Goal: Task Accomplishment & Management: Use online tool/utility

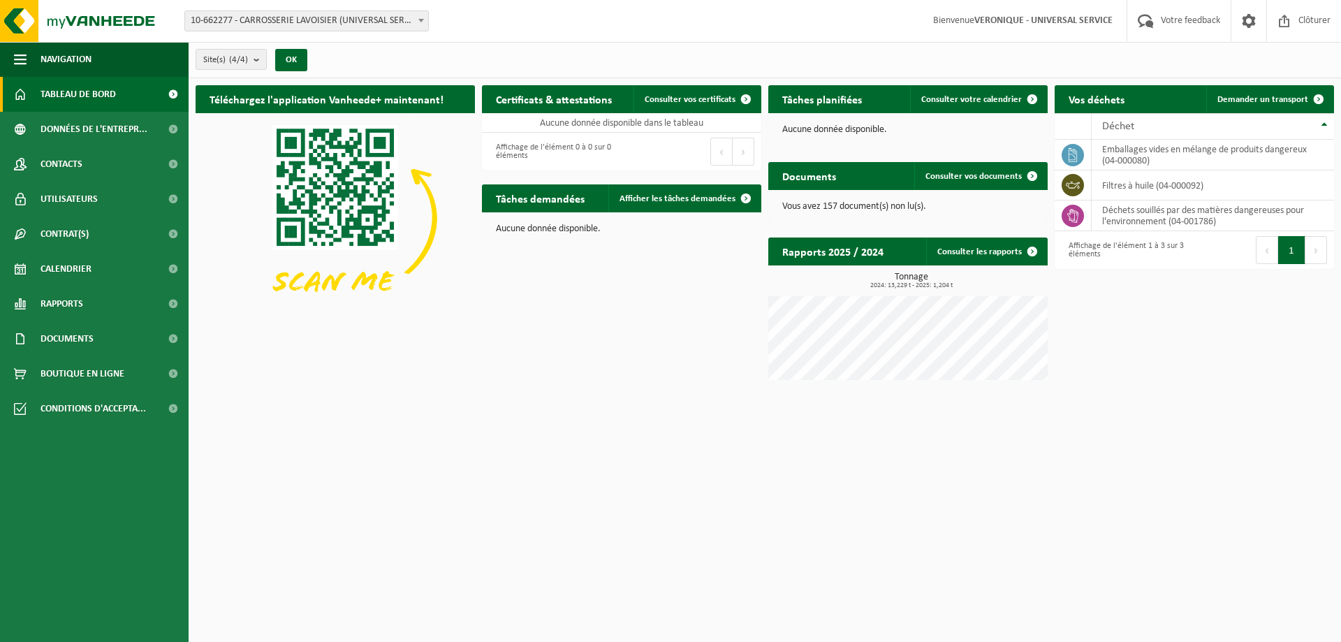
click at [173, 90] on span at bounding box center [172, 94] width 31 height 35
click at [248, 59] on count "(4/4)" at bounding box center [238, 59] width 19 height 9
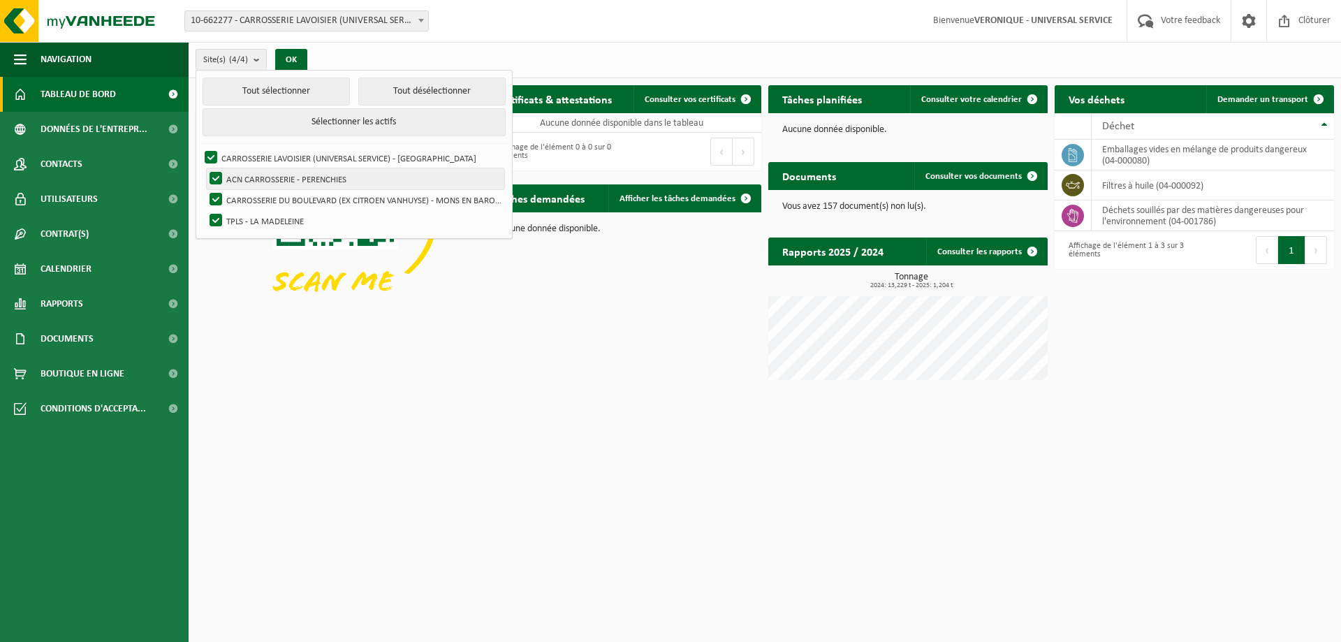
click at [214, 174] on label "ACN CARROSSERIE - PERENCHIES" at bounding box center [356, 178] width 298 height 21
click at [205, 168] on input "ACN CARROSSERIE - PERENCHIES" at bounding box center [204, 168] width 1 height 1
checkbox input "false"
click at [215, 196] on label "CARROSSERIE DU BOULEVARD (EX CITROEN VANHUYSE) - MONS EN BAROEUL" at bounding box center [356, 199] width 298 height 21
click at [205, 189] on input "CARROSSERIE DU BOULEVARD (EX CITROEN VANHUYSE) - MONS EN BAROEUL" at bounding box center [204, 189] width 1 height 1
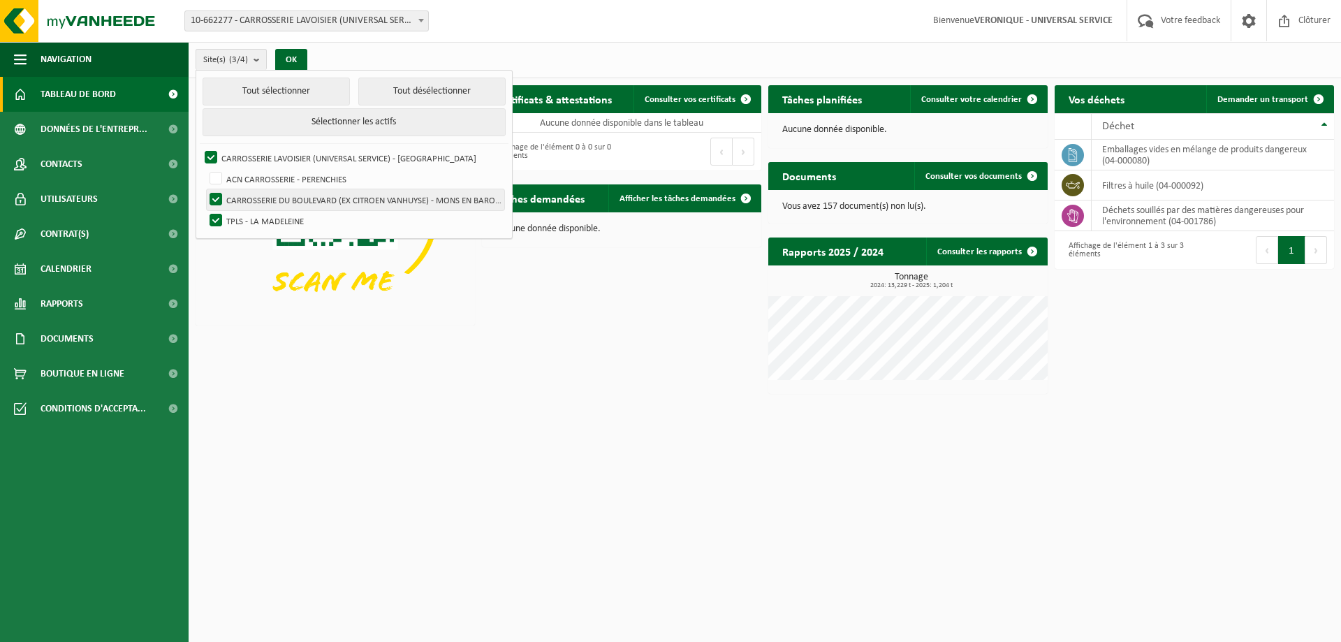
checkbox input "false"
click at [217, 213] on label "TPLS - LA MADELEINE" at bounding box center [356, 220] width 298 height 21
click at [205, 210] on input "TPLS - LA MADELEINE" at bounding box center [204, 210] width 1 height 1
checkbox input "false"
click at [284, 61] on button "OK" at bounding box center [291, 60] width 32 height 22
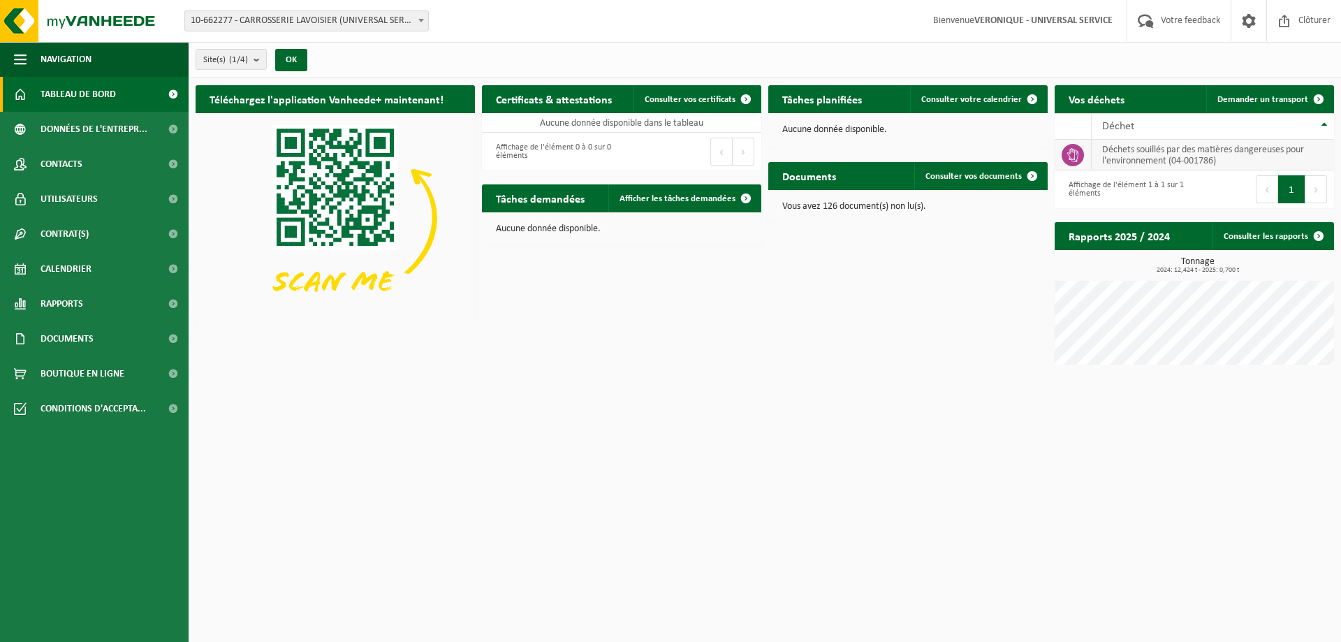
click at [1071, 155] on icon at bounding box center [1073, 155] width 14 height 14
click at [1130, 123] on span "Déchet" at bounding box center [1118, 126] width 32 height 11
click at [715, 195] on span "Afficher les tâches demandées" at bounding box center [678, 198] width 116 height 9
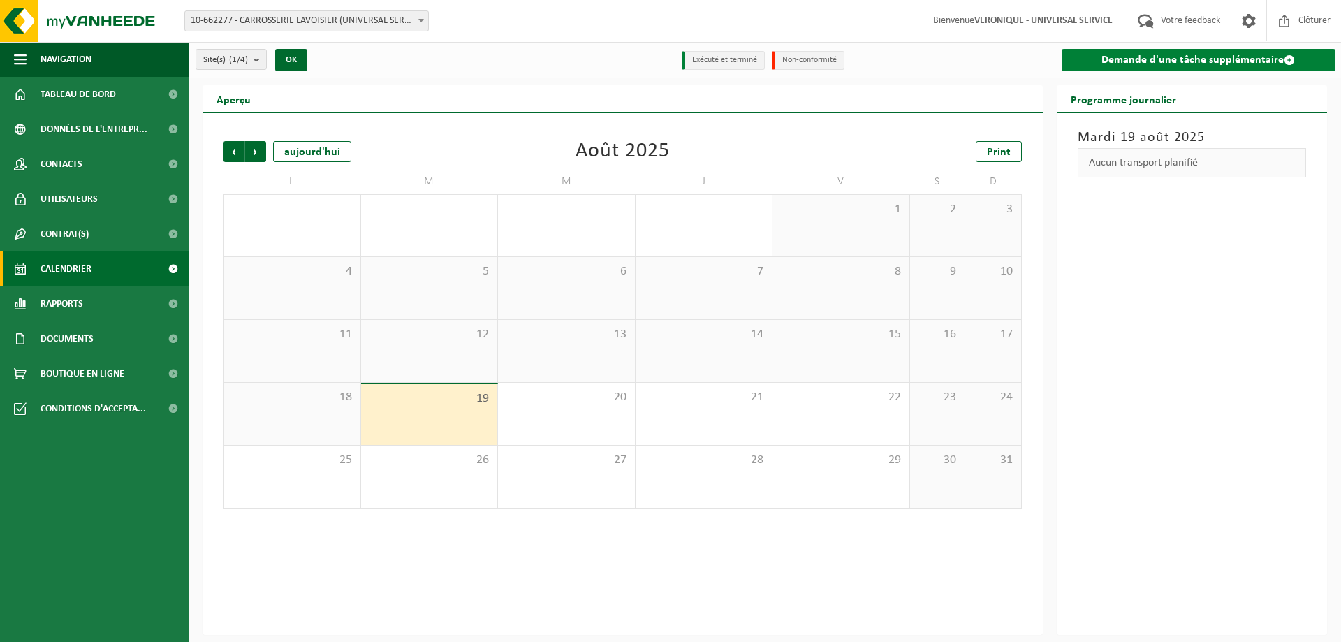
click at [1201, 64] on link "Demande d'une tâche supplémentaire" at bounding box center [1199, 60] width 275 height 22
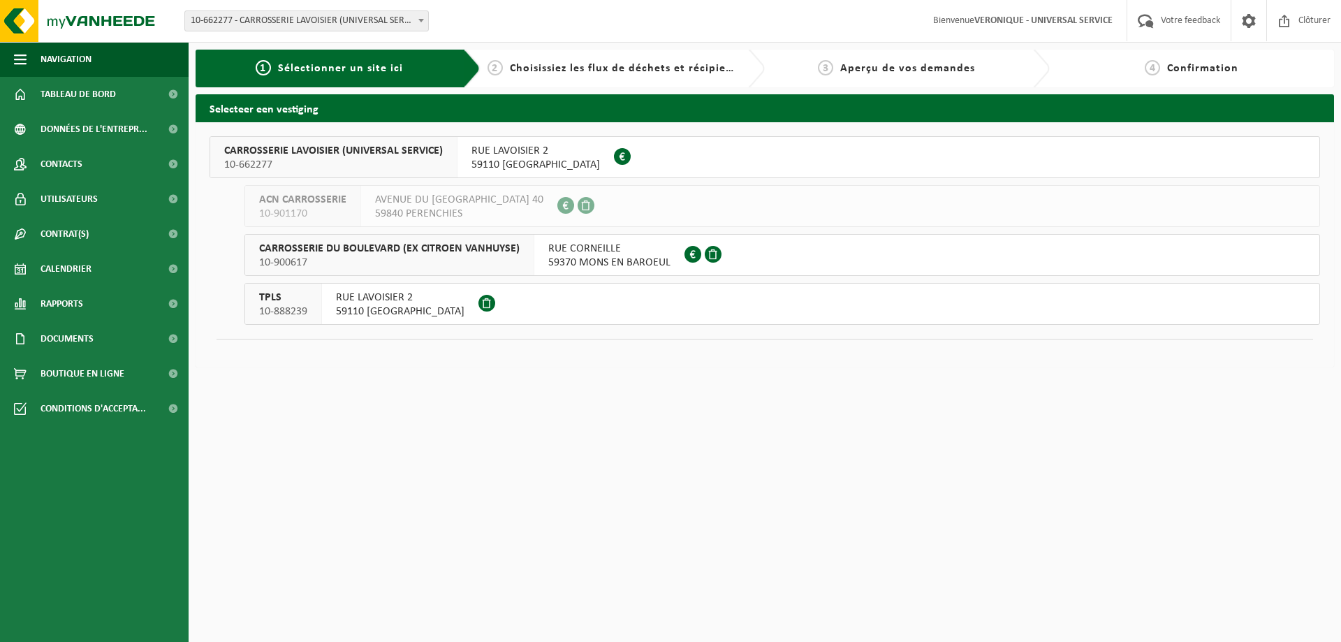
click at [506, 154] on span "RUE LAVOISIER 2" at bounding box center [536, 151] width 129 height 14
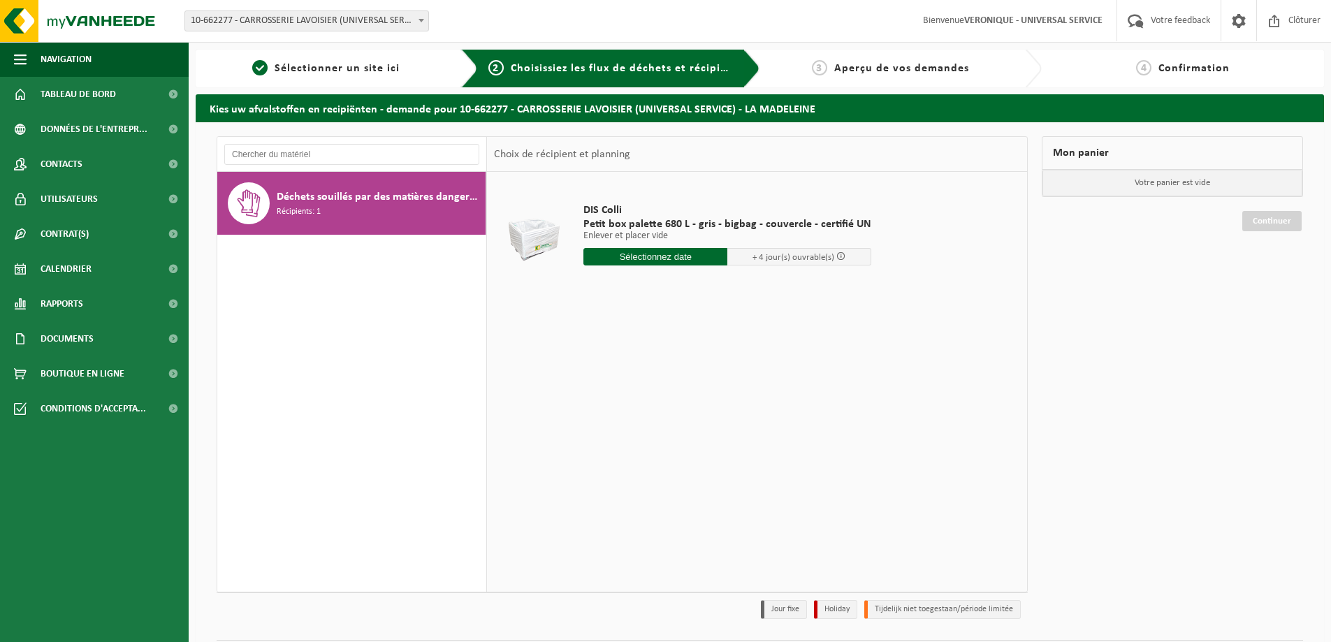
click at [355, 189] on span "Déchets souillés par des matières dangereuses pour l'environnement" at bounding box center [379, 197] width 205 height 17
click at [344, 152] on input "text" at bounding box center [351, 154] width 255 height 21
click at [365, 66] on span "Sélectionner un site ici" at bounding box center [337, 68] width 125 height 11
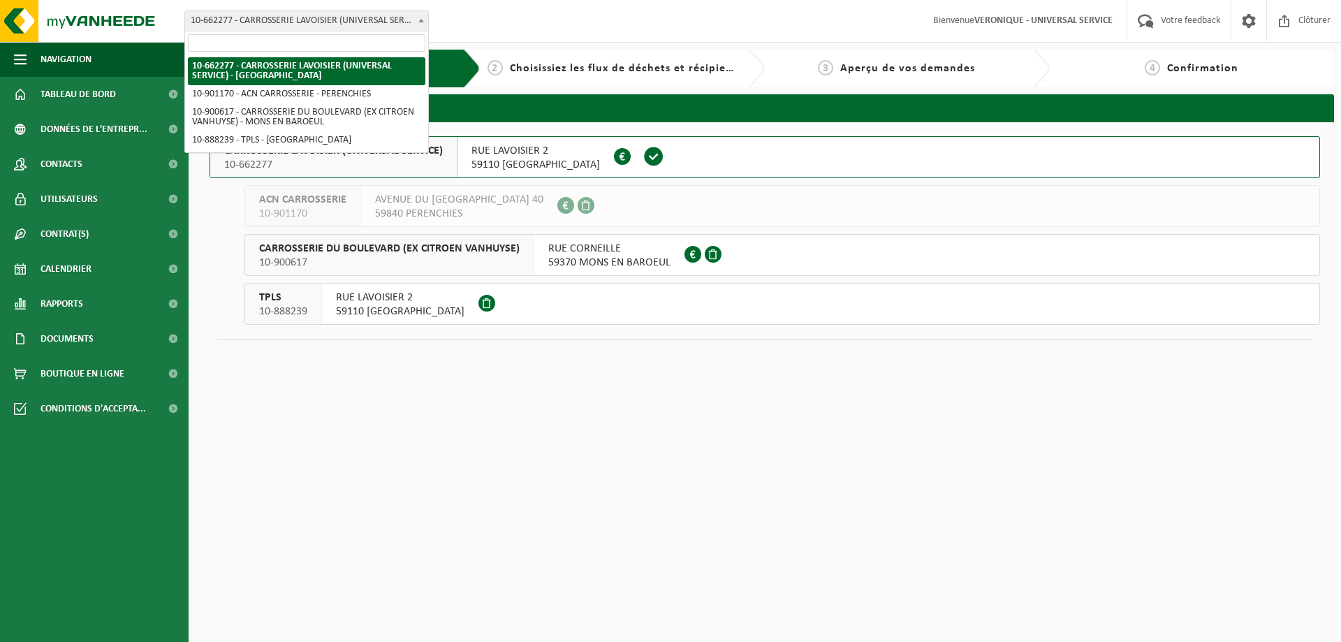
click at [335, 20] on span "10-662277 - CARROSSERIE LAVOISIER (UNIVERSAL SERVICE) - [GEOGRAPHIC_DATA]" at bounding box center [306, 21] width 243 height 20
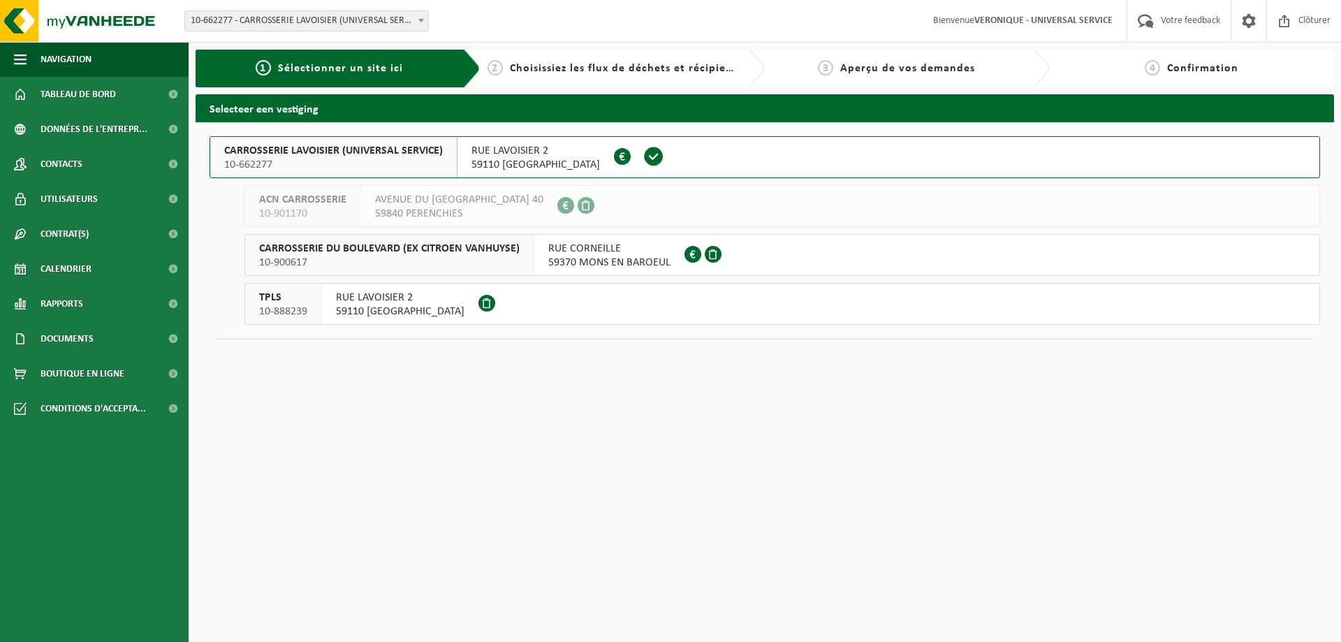
click at [335, 20] on span "10-662277 - CARROSSERIE LAVOISIER (UNIVERSAL SERVICE) - [GEOGRAPHIC_DATA]" at bounding box center [306, 21] width 243 height 20
click at [175, 93] on span at bounding box center [172, 94] width 31 height 35
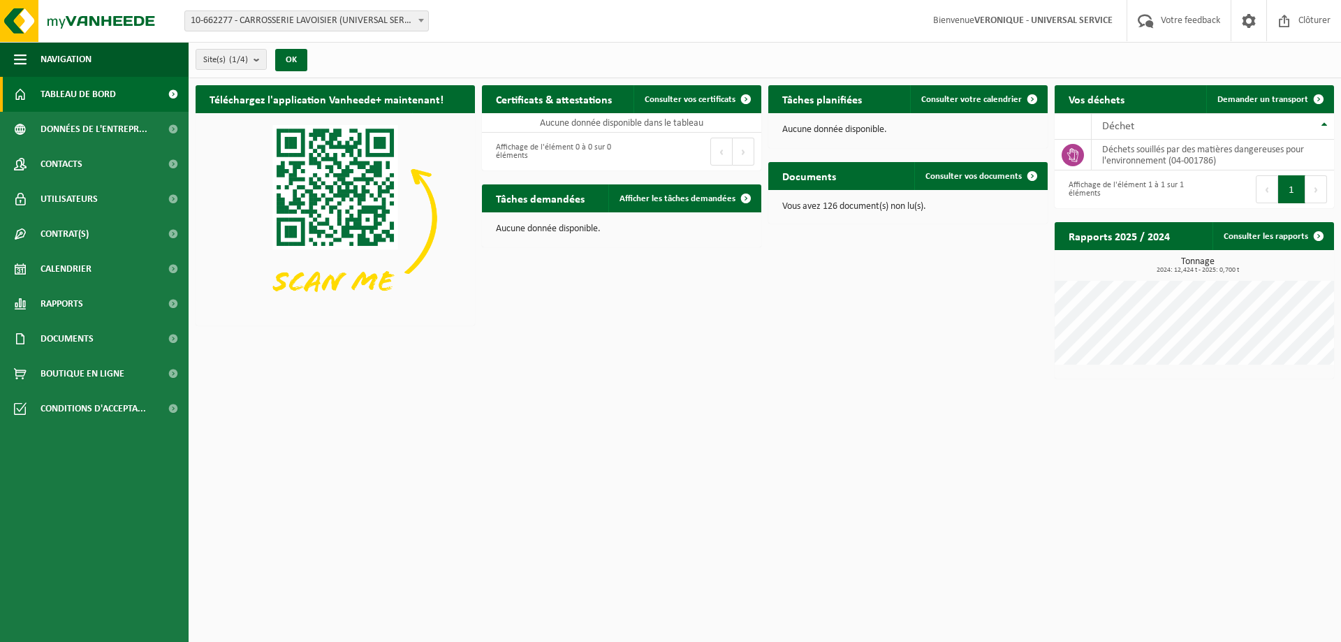
click at [174, 93] on span at bounding box center [172, 94] width 31 height 35
click at [145, 227] on link "Contrat(s)" at bounding box center [94, 234] width 189 height 35
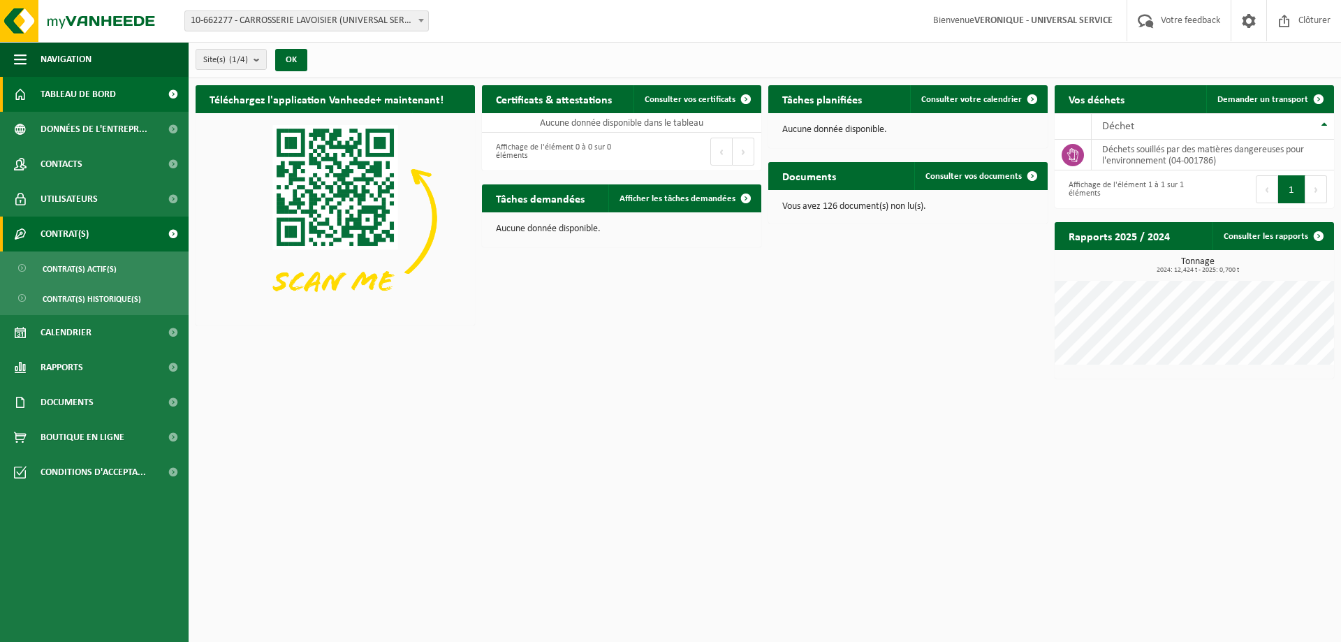
click at [145, 227] on link "Contrat(s)" at bounding box center [94, 234] width 189 height 35
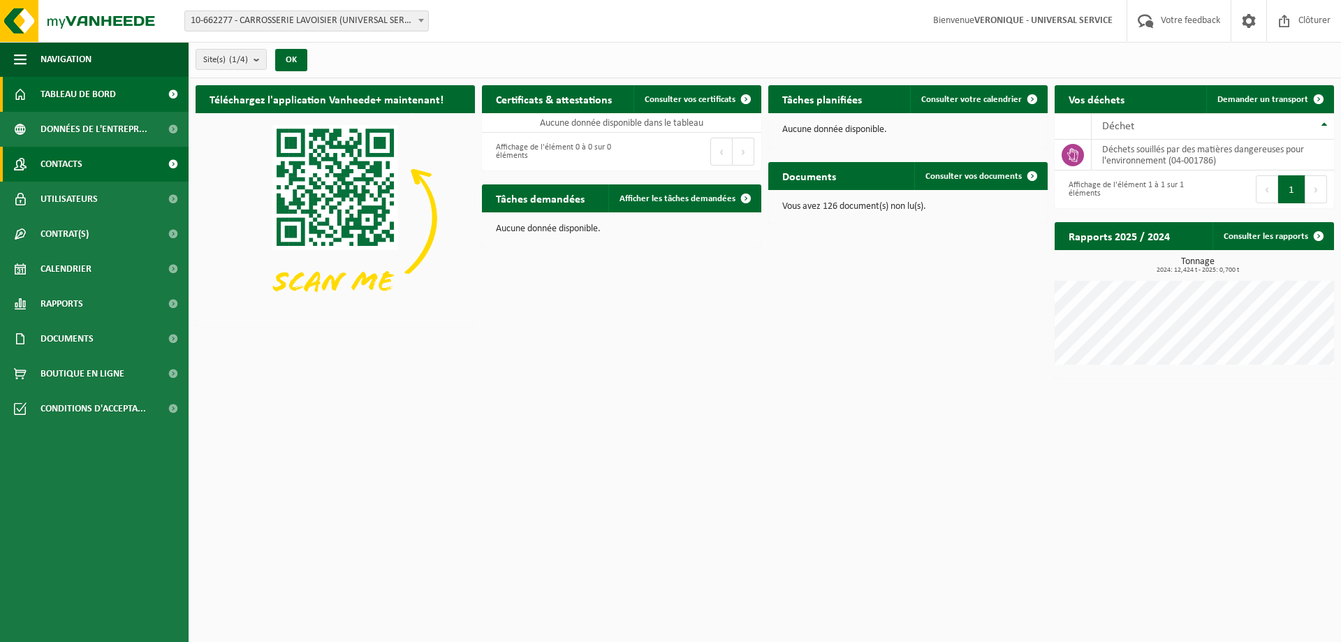
click at [142, 159] on link "Contacts" at bounding box center [94, 164] width 189 height 35
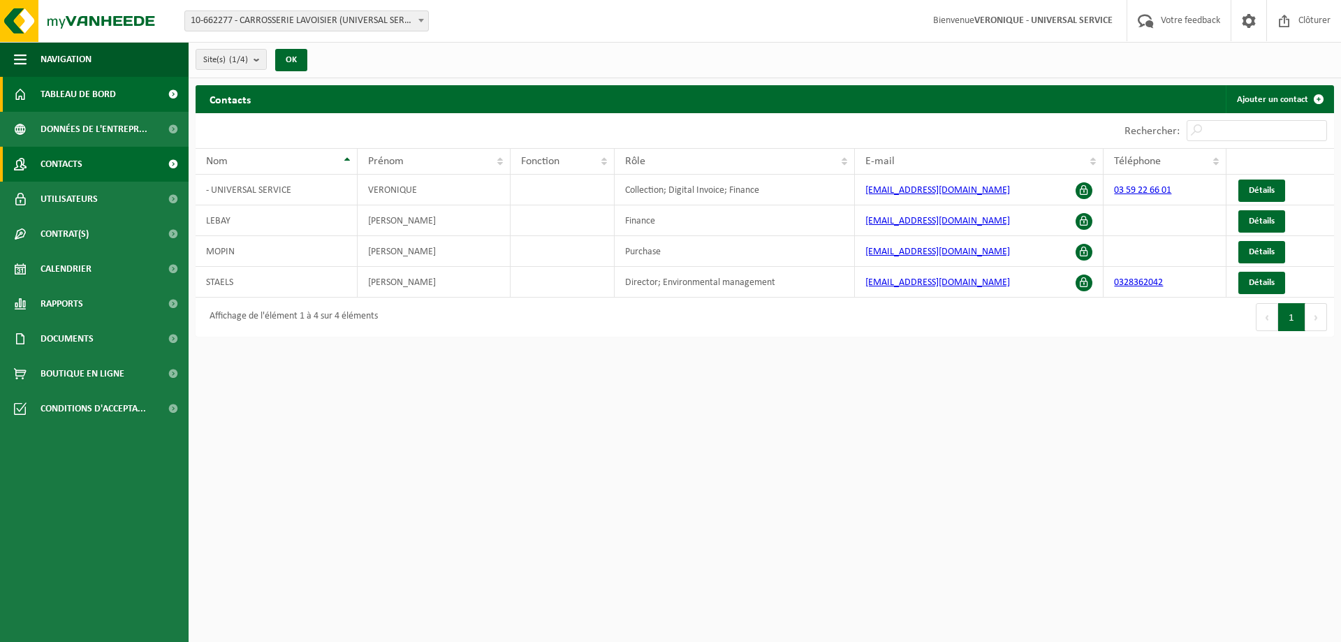
click at [62, 92] on span "Tableau de bord" at bounding box center [78, 94] width 75 height 35
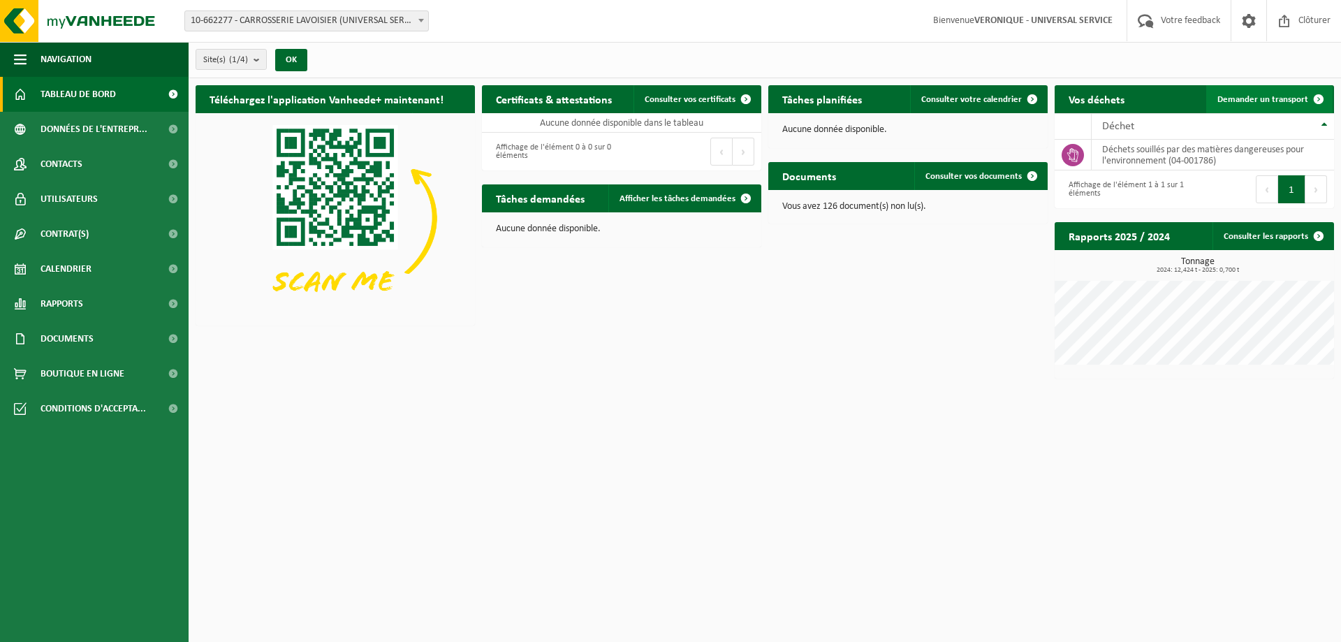
click at [1231, 98] on span "Demander un transport" at bounding box center [1263, 99] width 91 height 9
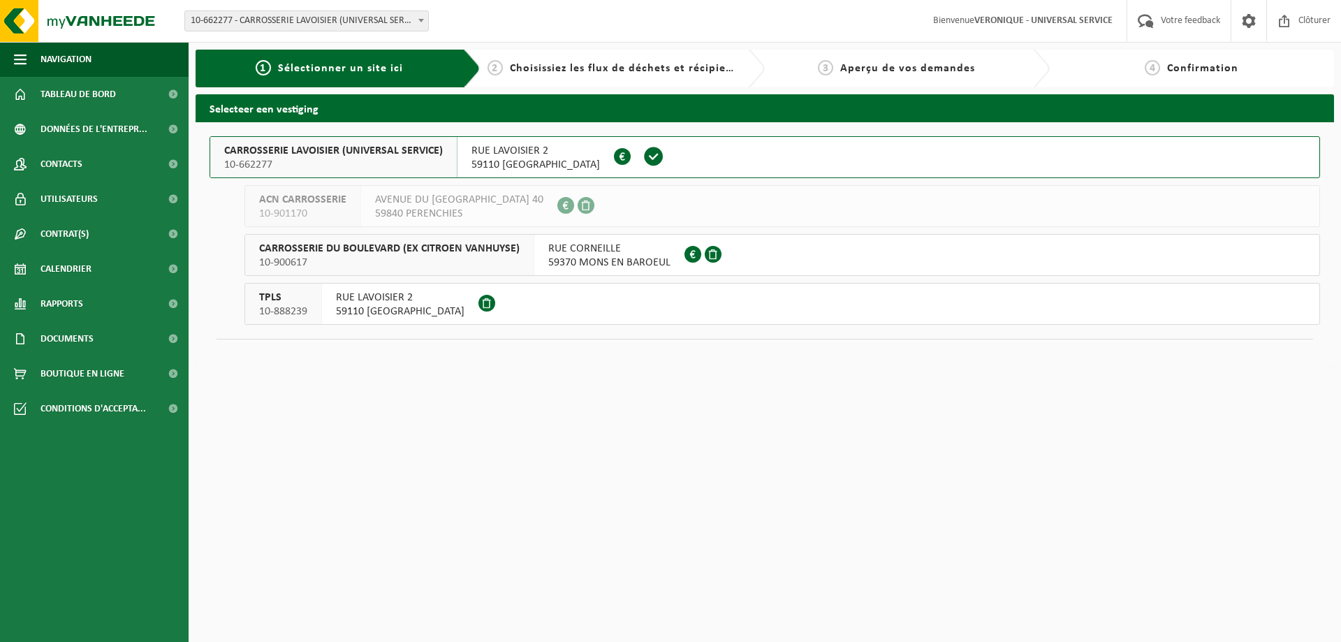
click at [352, 146] on span "CARROSSERIE LAVOISIER (UNIVERSAL SERVICE)" at bounding box center [333, 151] width 219 height 14
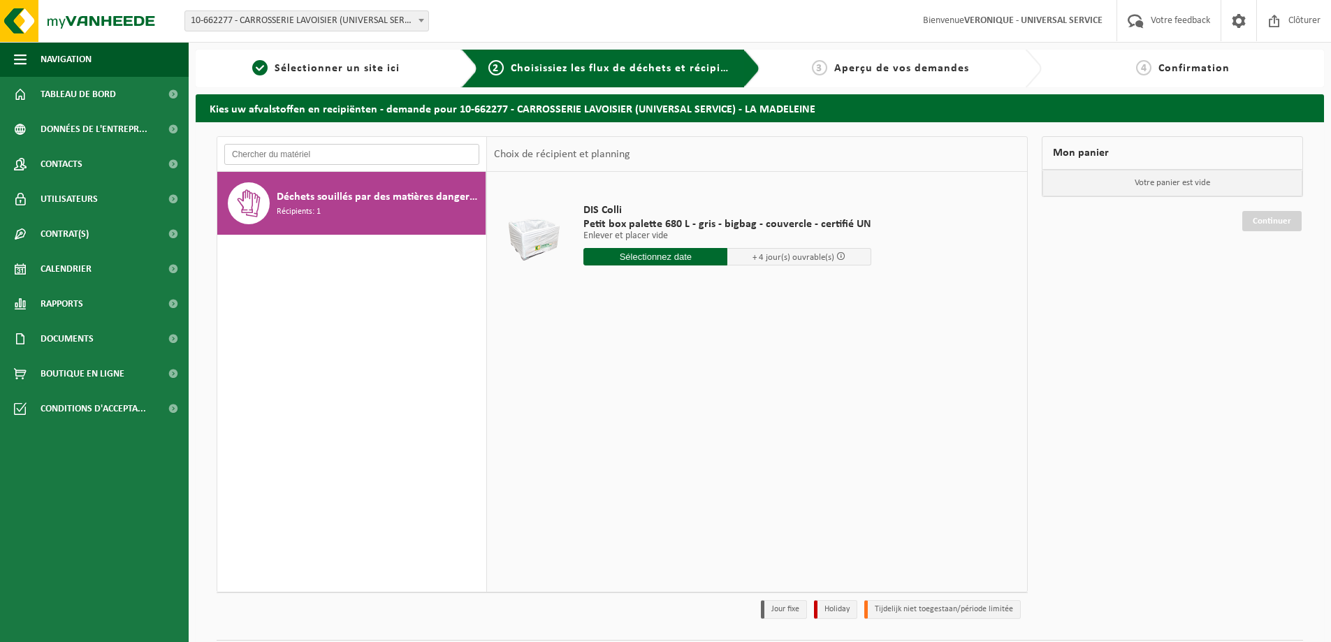
click at [323, 151] on input "text" at bounding box center [351, 154] width 255 height 21
click at [64, 55] on span "Navigation" at bounding box center [66, 59] width 51 height 35
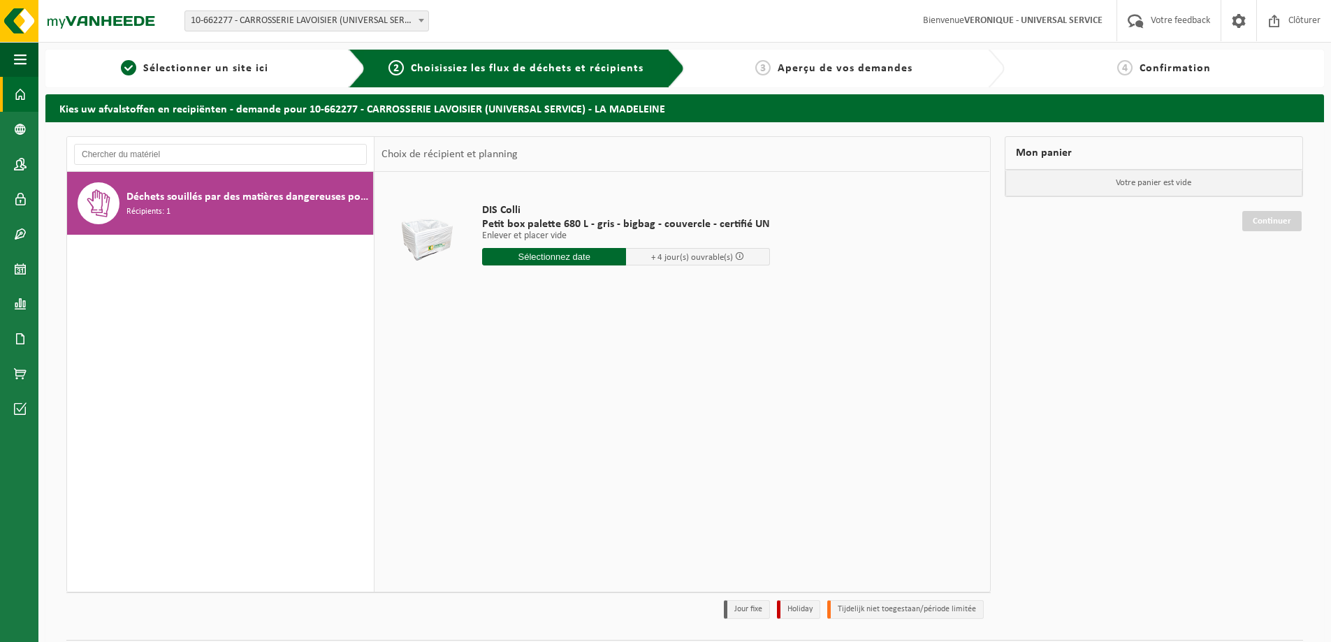
click at [24, 102] on span at bounding box center [20, 94] width 13 height 35
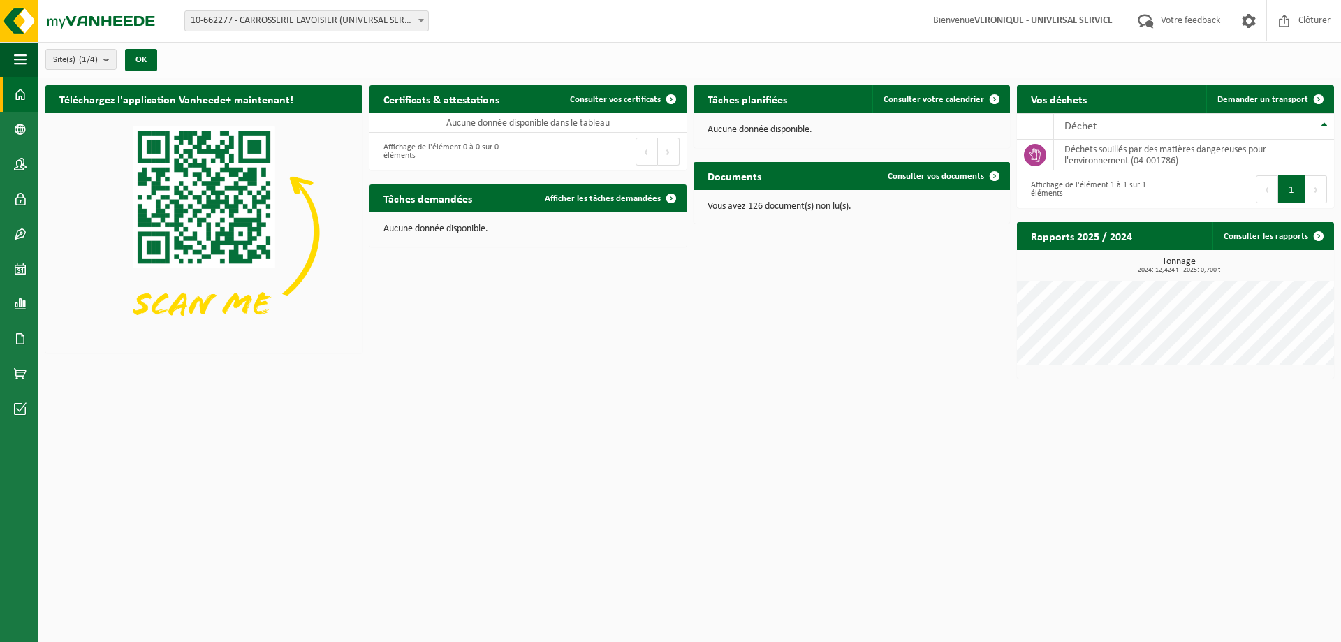
click at [16, 94] on span at bounding box center [20, 94] width 13 height 35
click at [24, 94] on span at bounding box center [20, 94] width 13 height 35
click at [1320, 233] on span at bounding box center [1319, 236] width 28 height 28
